Goal: Task Accomplishment & Management: Manage account settings

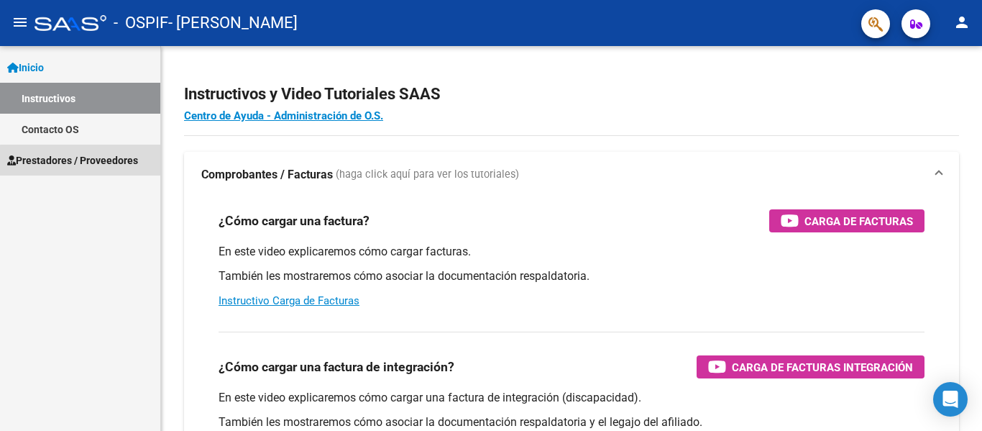
click at [88, 165] on span "Prestadores / Proveedores" at bounding box center [72, 160] width 131 height 16
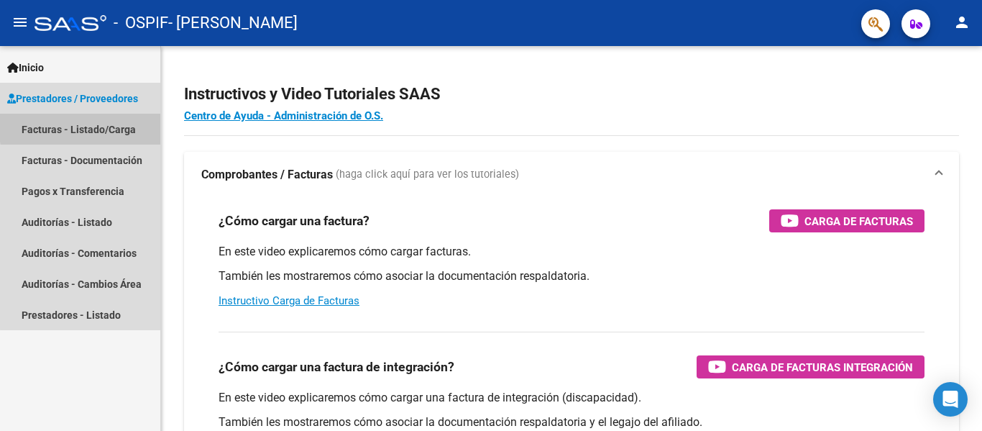
click at [113, 124] on link "Facturas - Listado/Carga" at bounding box center [80, 129] width 160 height 31
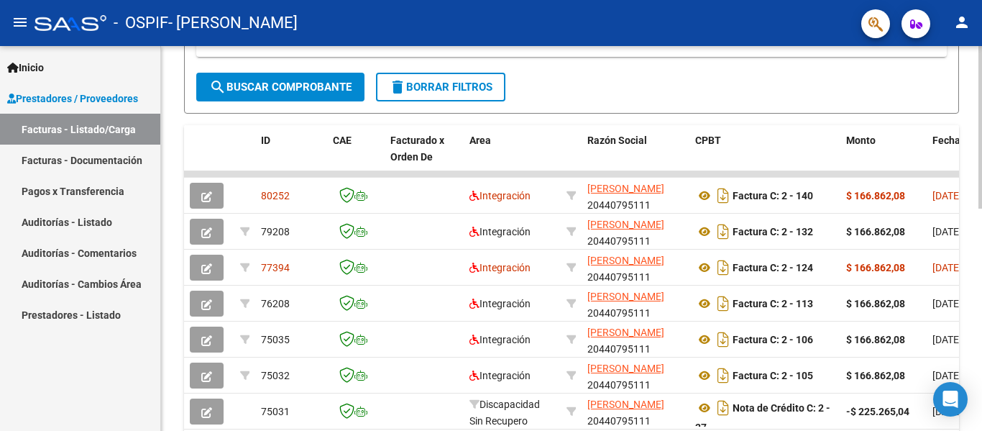
scroll to position [311, 0]
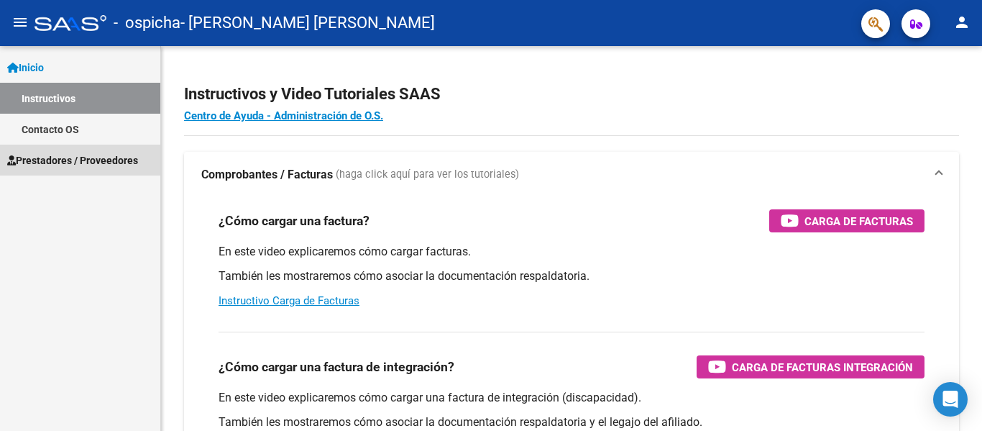
click at [53, 158] on span "Prestadores / Proveedores" at bounding box center [72, 160] width 131 height 16
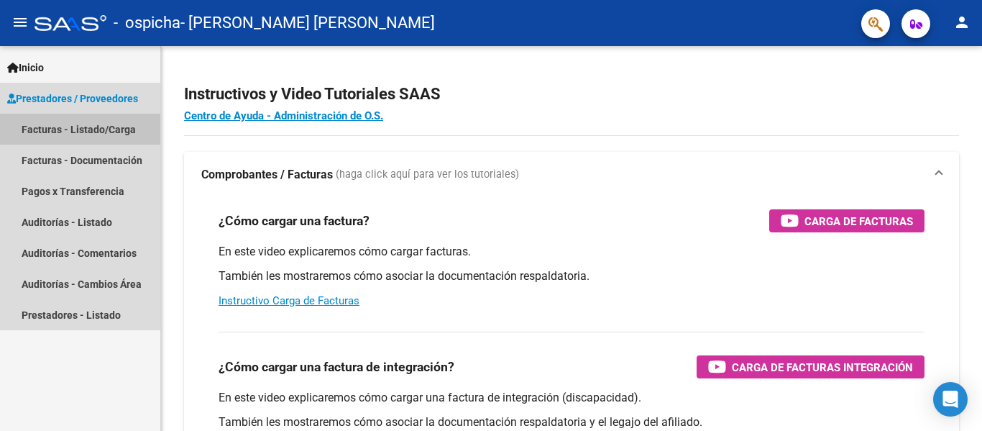
click at [109, 117] on link "Facturas - Listado/Carga" at bounding box center [80, 129] width 160 height 31
